Goal: Information Seeking & Learning: Check status

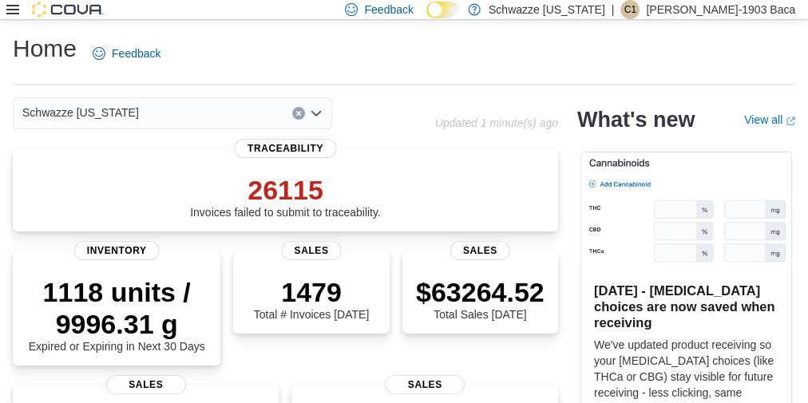
click at [10, 6] on icon at bounding box center [12, 9] width 13 height 13
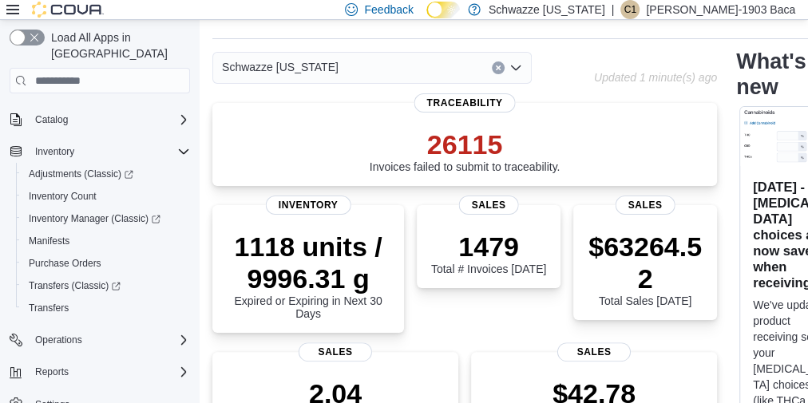
scroll to position [47, 0]
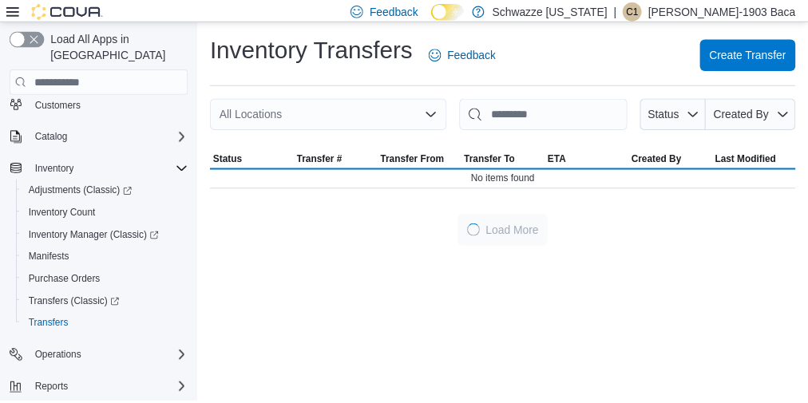
scroll to position [93, 0]
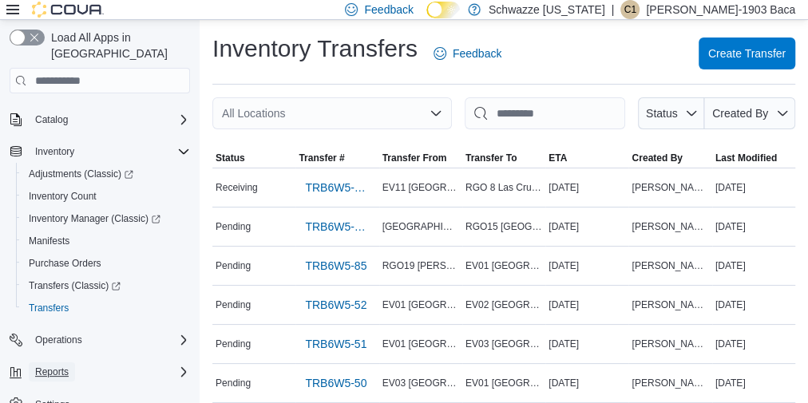
click at [51, 366] on span "Reports" at bounding box center [52, 372] width 34 height 13
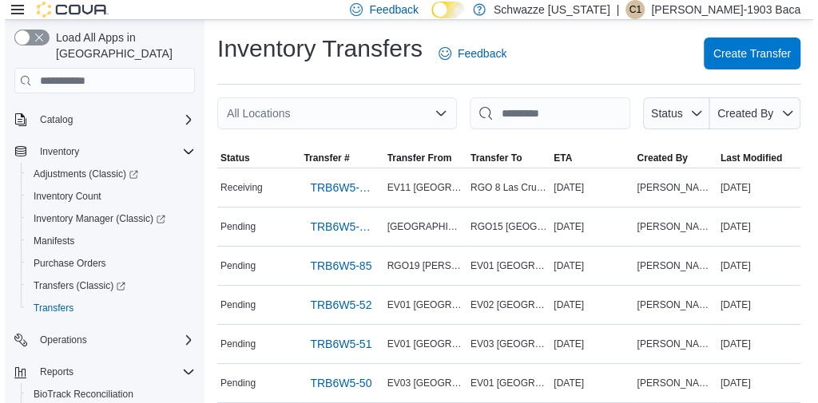
scroll to position [127, 0]
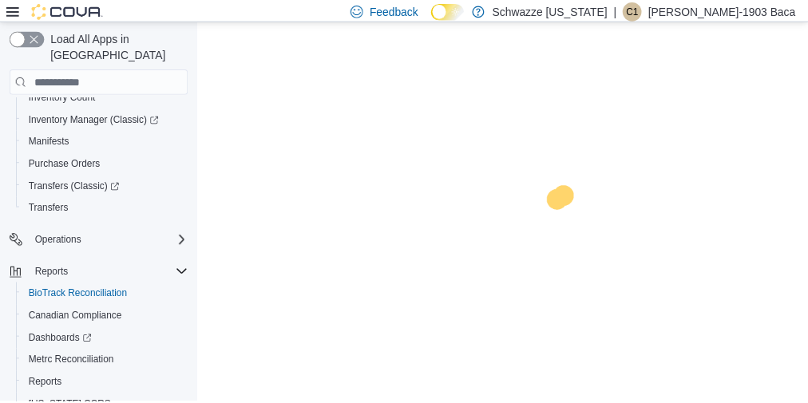
scroll to position [196, 0]
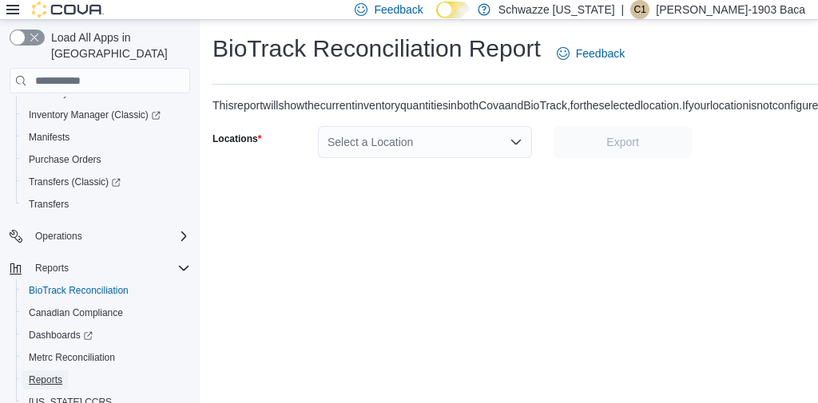
click at [41, 374] on span "Reports" at bounding box center [46, 380] width 34 height 13
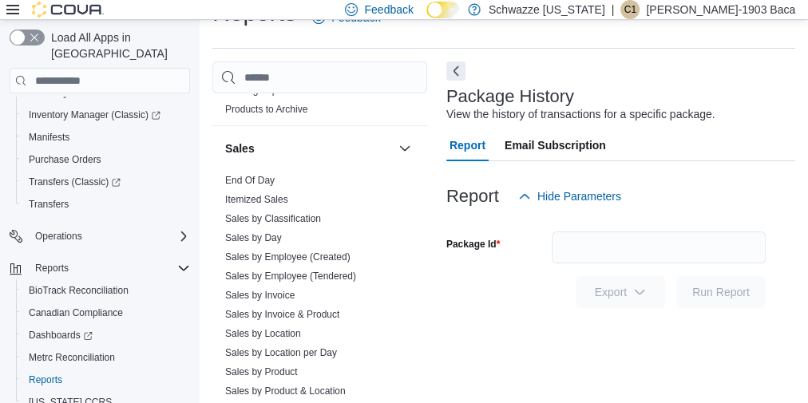
scroll to position [1065, 0]
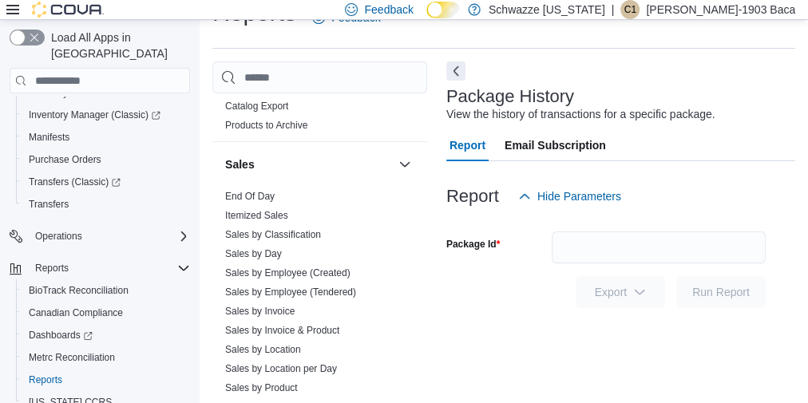
click at [271, 193] on link "End Of Day" at bounding box center [250, 196] width 50 height 11
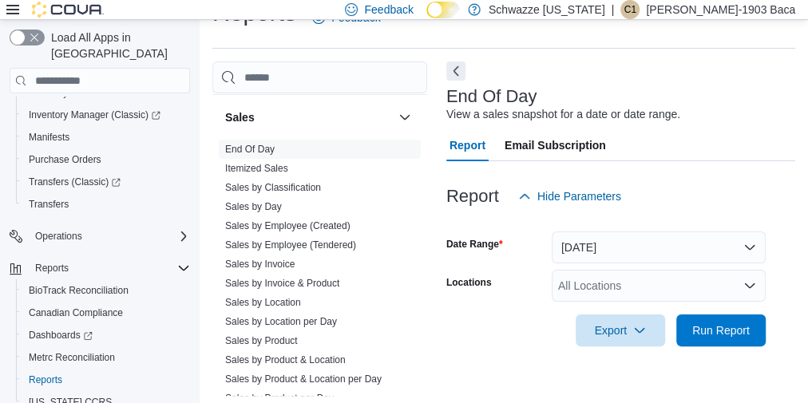
scroll to position [1148, 0]
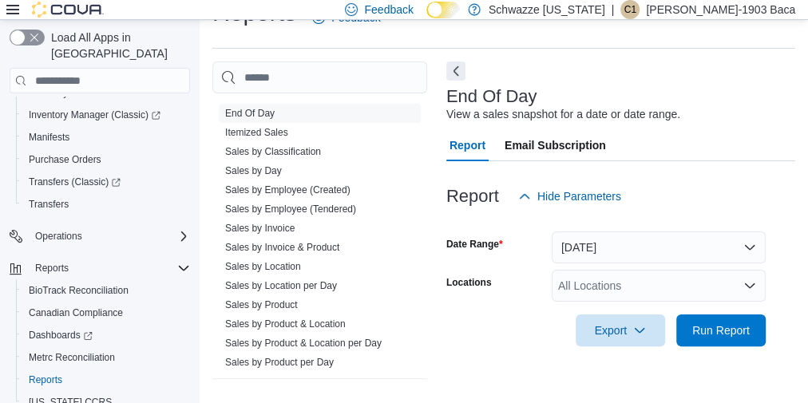
click at [315, 280] on link "Sales by Location per Day" at bounding box center [281, 285] width 112 height 11
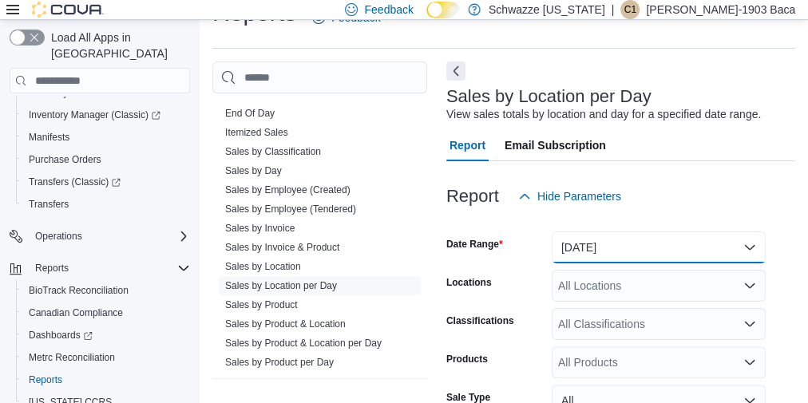
click at [582, 251] on button "Yesterday" at bounding box center [659, 248] width 214 height 32
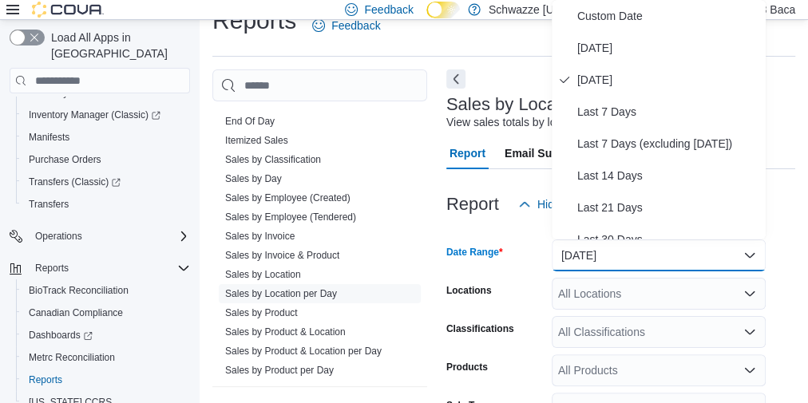
click at [601, 59] on button "Today" at bounding box center [659, 48] width 214 height 32
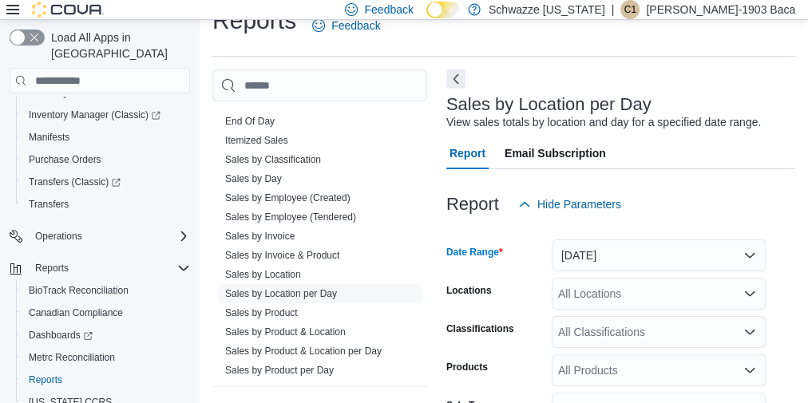
click at [600, 290] on div "All Locations" at bounding box center [659, 294] width 214 height 32
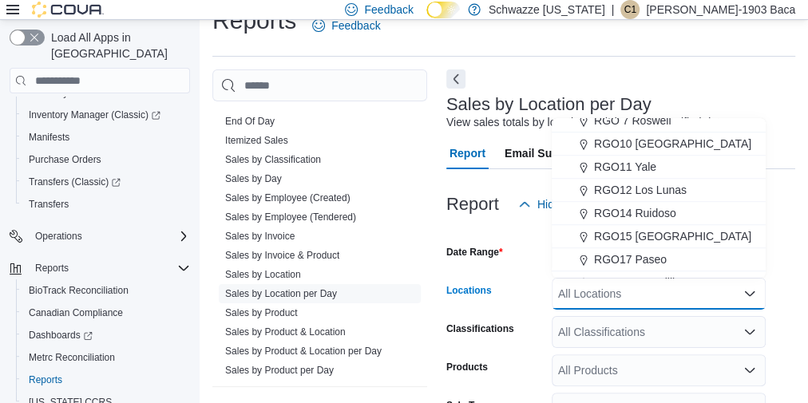
scroll to position [589, 0]
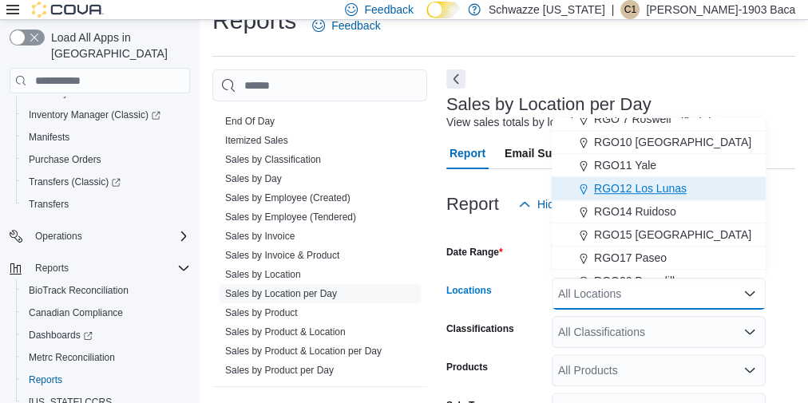
click at [653, 190] on span "RGO12 Los Lunas" at bounding box center [640, 189] width 93 height 16
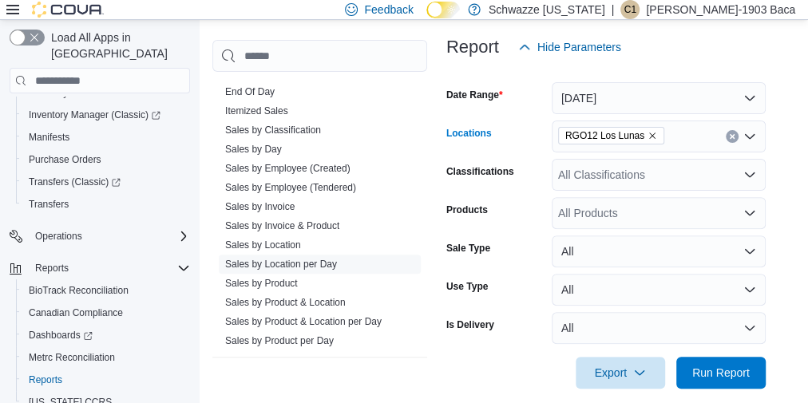
scroll to position [203, 0]
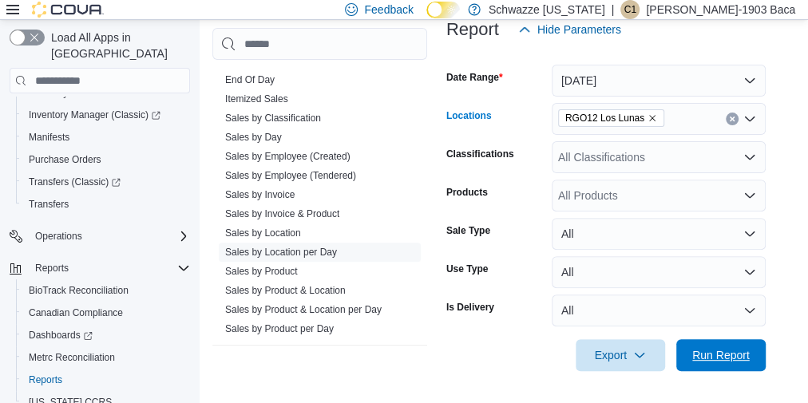
click at [732, 356] on span "Run Report" at bounding box center [722, 355] width 58 height 16
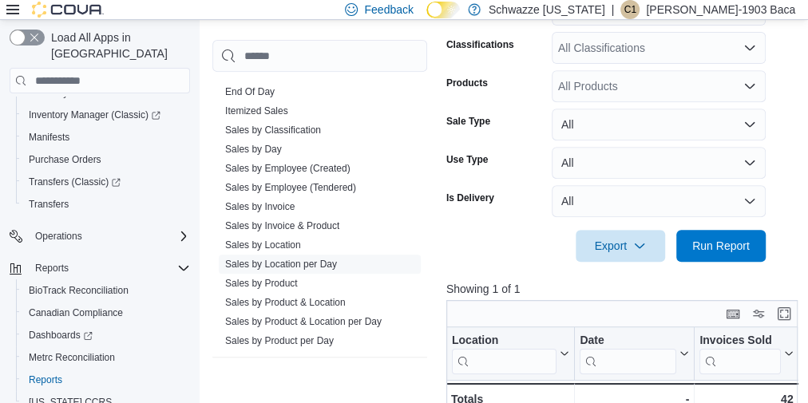
scroll to position [332, 0]
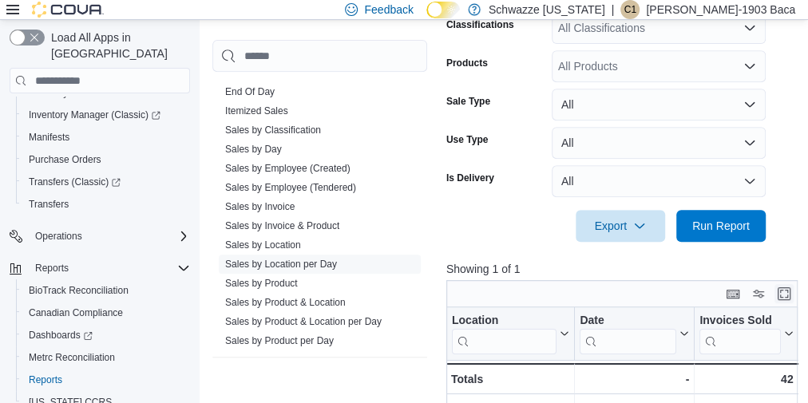
click at [790, 291] on button "Enter fullscreen" at bounding box center [784, 293] width 19 height 19
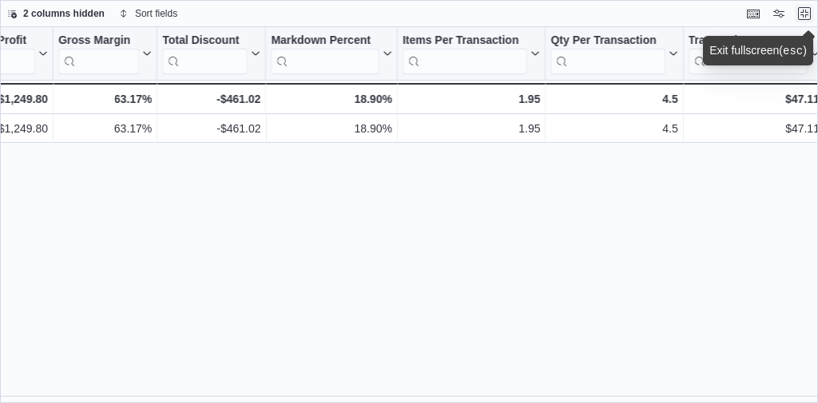
scroll to position [0, 1109]
